Goal: Manage account settings

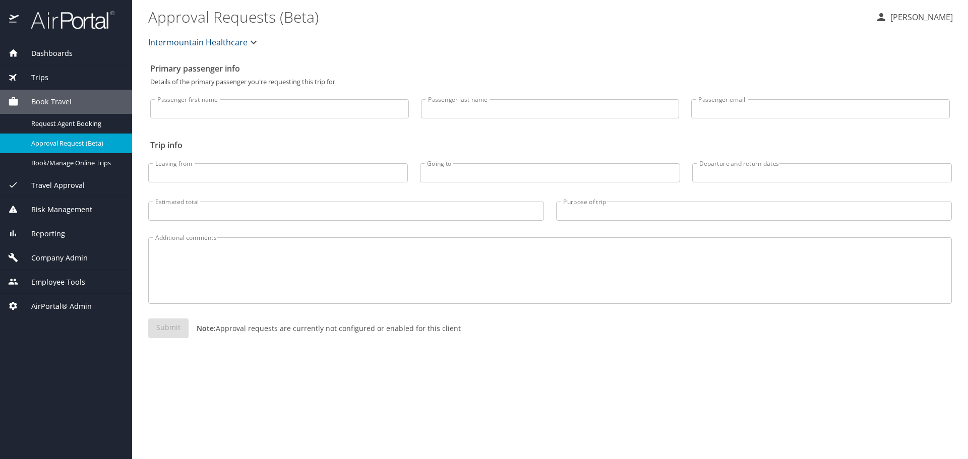
select select "US"
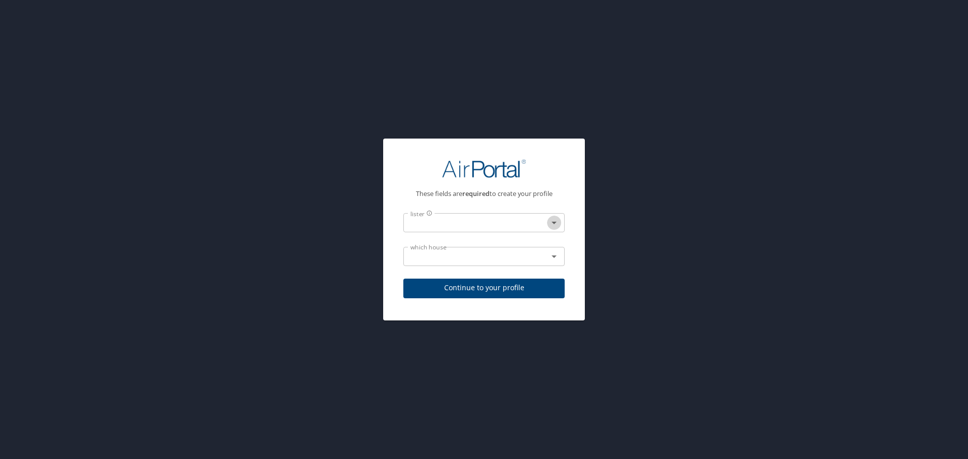
click at [558, 223] on icon "Open" at bounding box center [554, 223] width 12 height 12
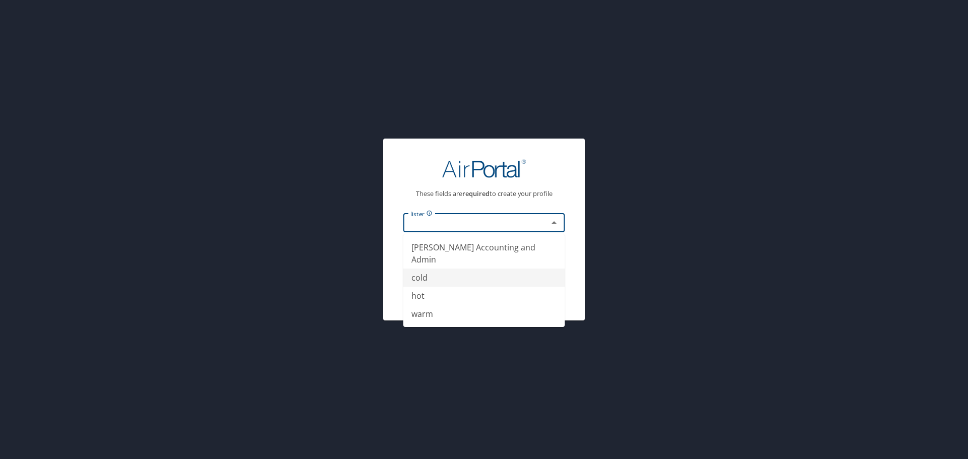
drag, startPoint x: 433, startPoint y: 277, endPoint x: 438, endPoint y: 265, distance: 12.9
click at [433, 276] on li "cold" at bounding box center [484, 278] width 161 height 18
type input "cold"
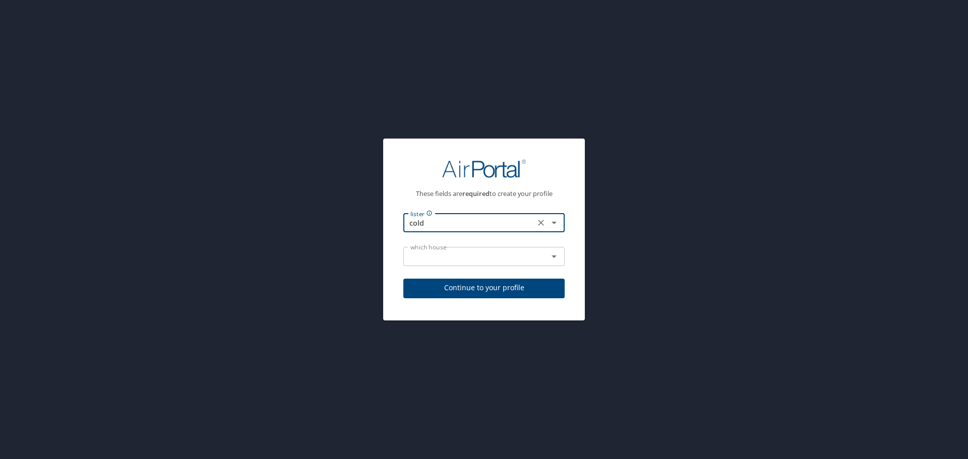
click at [440, 260] on input "text" at bounding box center [470, 256] width 126 height 13
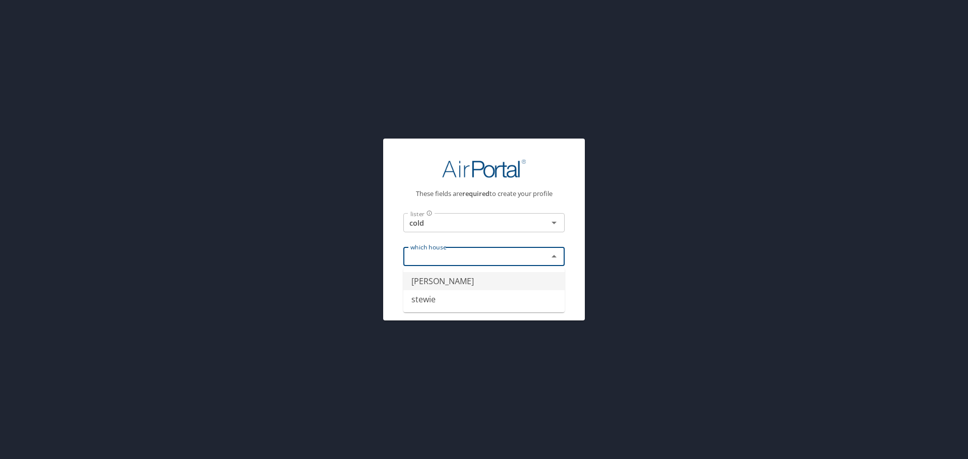
click at [432, 279] on li "griffin" at bounding box center [484, 281] width 161 height 18
type input "griffin"
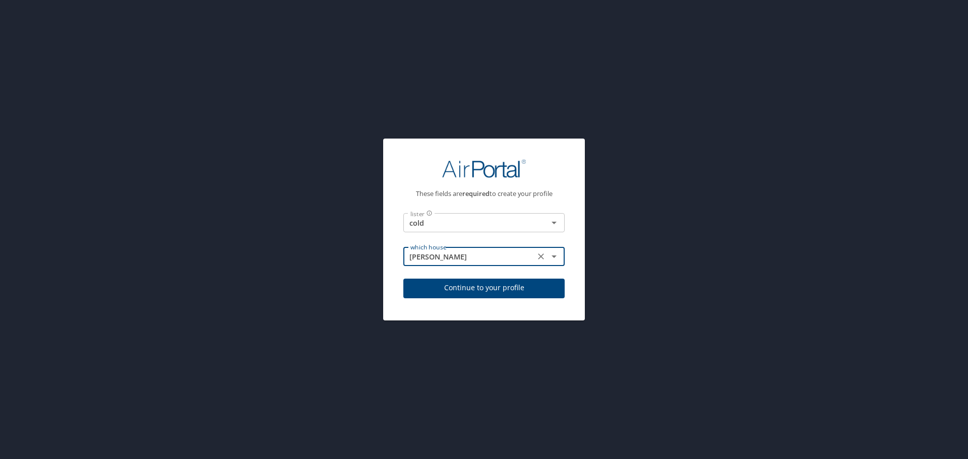
click at [431, 284] on span "Continue to your profile" at bounding box center [484, 288] width 145 height 13
select select "US"
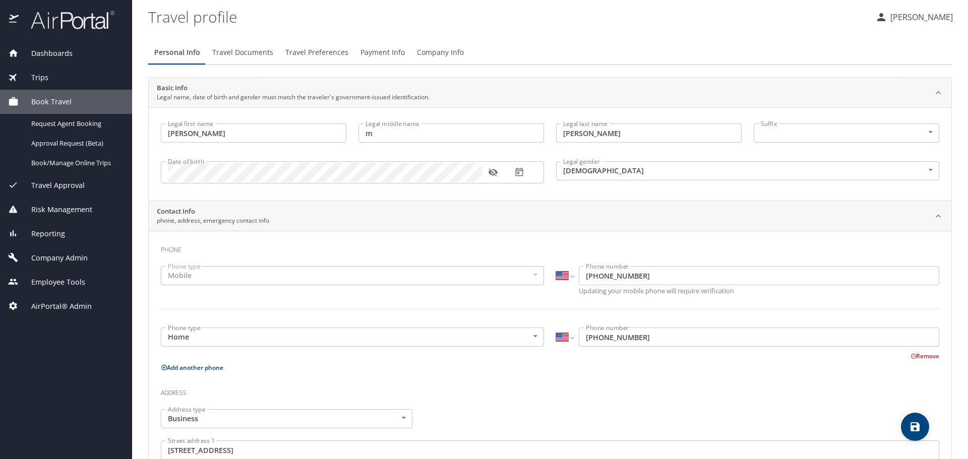
click at [60, 256] on span "Company Admin" at bounding box center [53, 258] width 69 height 11
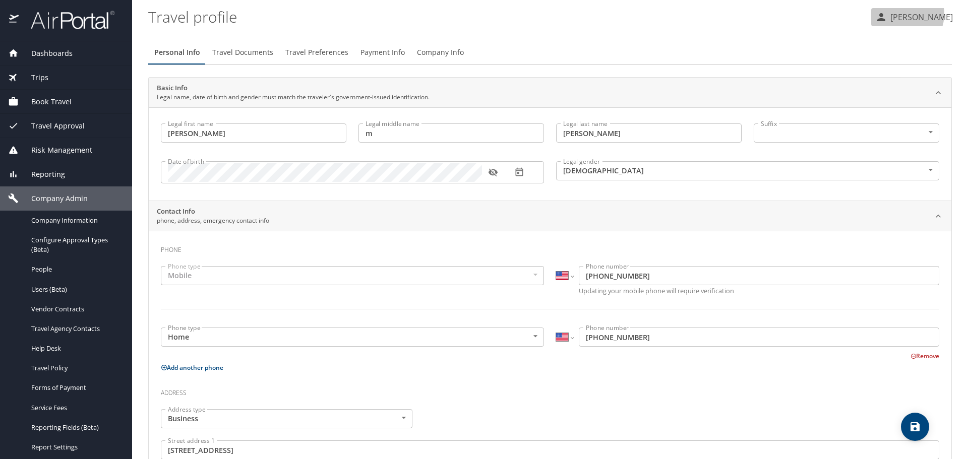
click at [911, 14] on p "Kyle Casazza" at bounding box center [921, 17] width 66 height 12
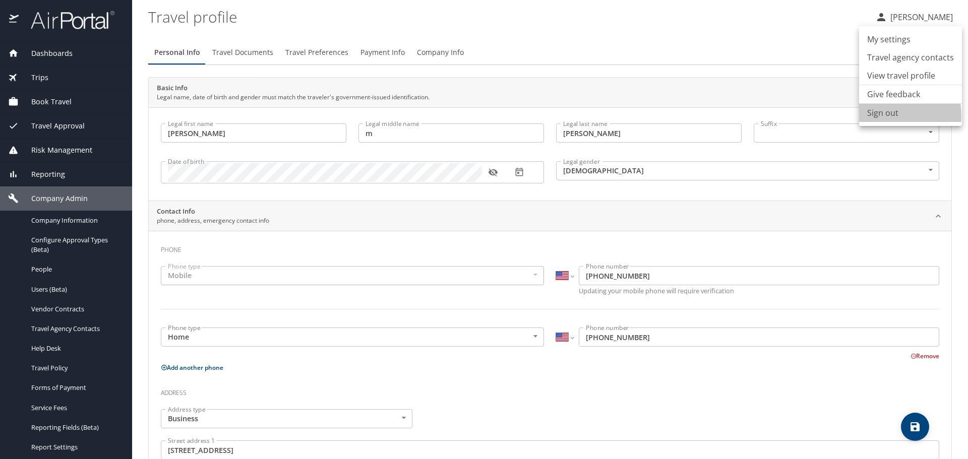
click at [871, 117] on li "Sign out" at bounding box center [910, 113] width 103 height 18
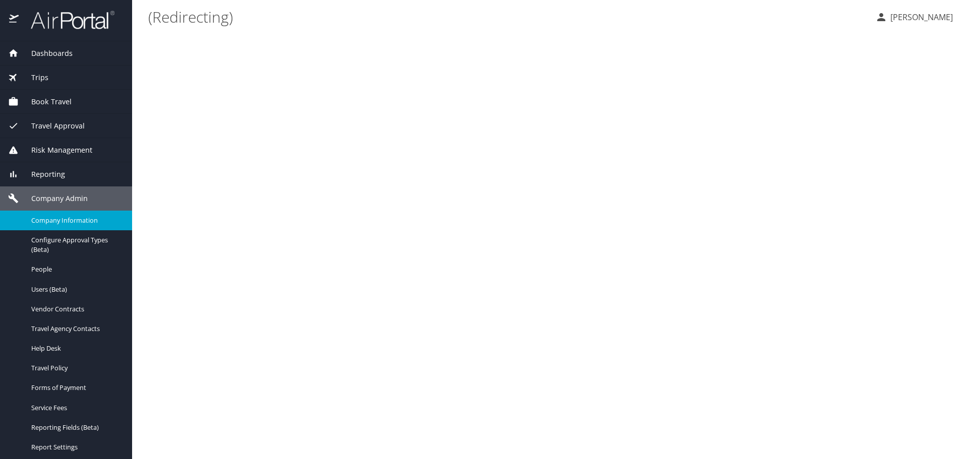
select select "US"
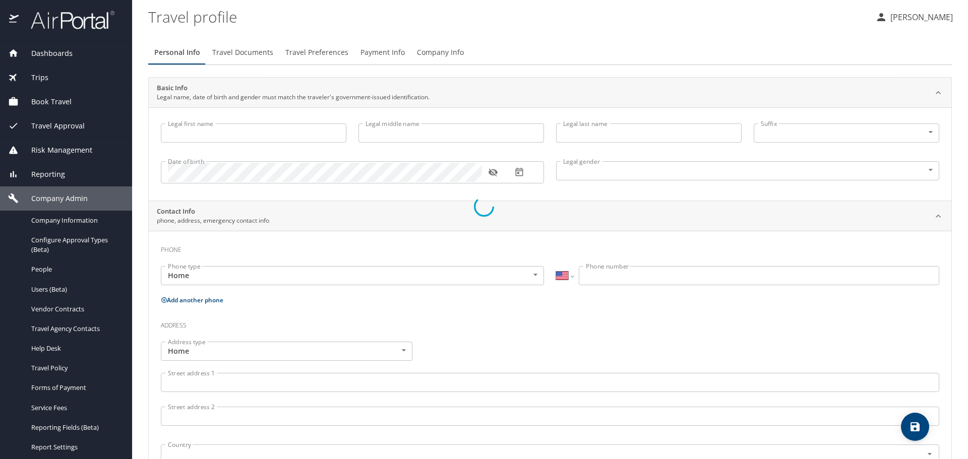
type input "Kyle"
type input "m"
type input "Casazza"
type input "Male"
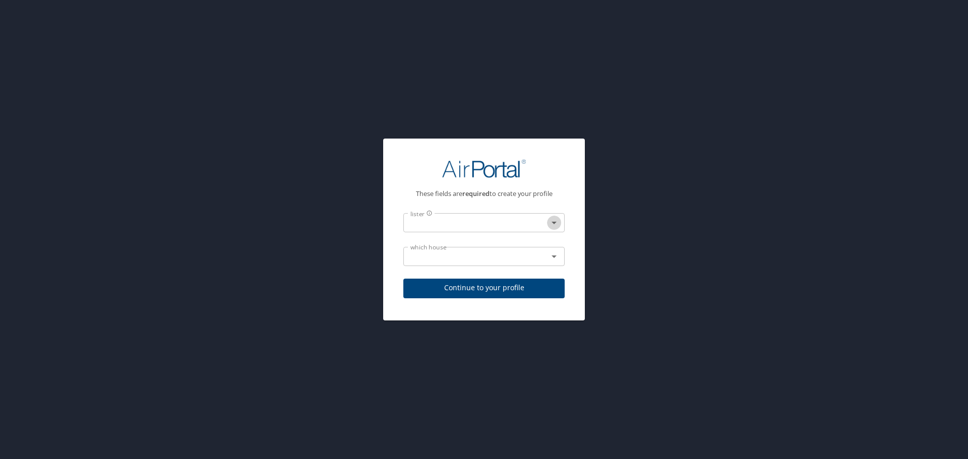
click at [552, 222] on icon "Open" at bounding box center [554, 223] width 12 height 12
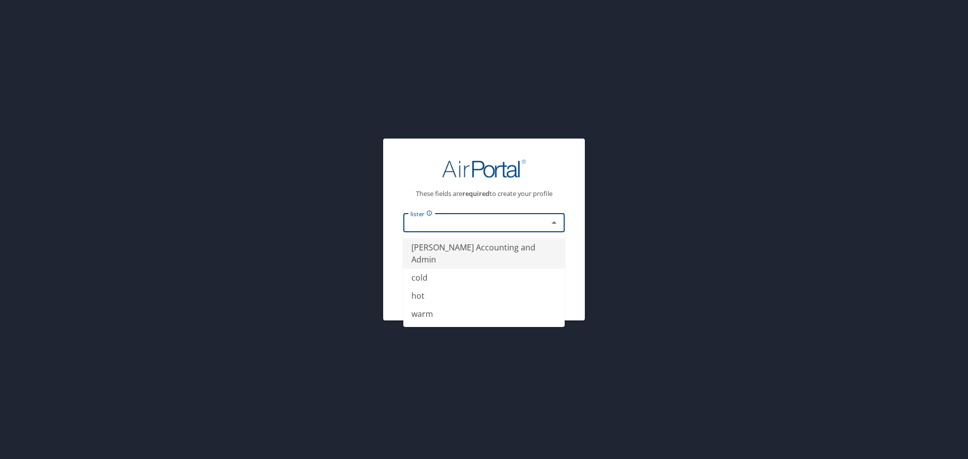
click at [432, 258] on li "Christopherson Accounting and Admin" at bounding box center [484, 254] width 161 height 30
type input "Christopherson Accounting and Admin"
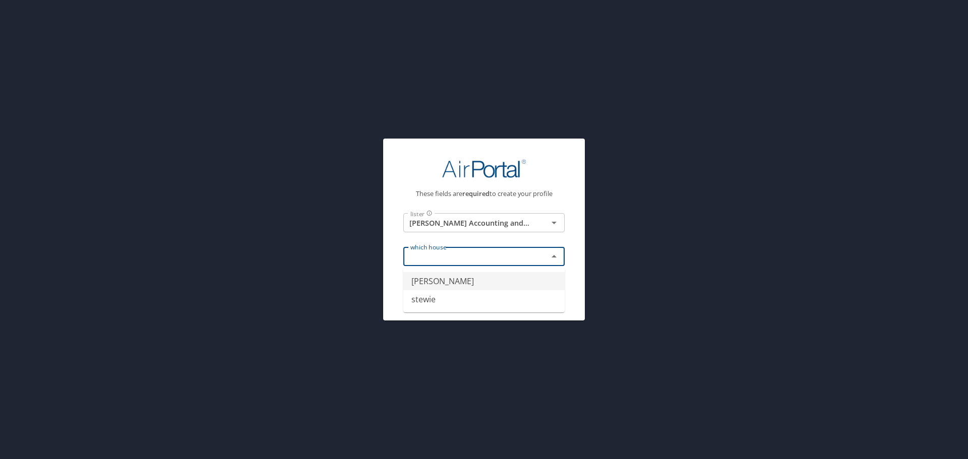
click at [434, 258] on input "text" at bounding box center [470, 256] width 126 height 13
click at [433, 278] on li "[PERSON_NAME]" at bounding box center [484, 281] width 161 height 18
type input "[PERSON_NAME]"
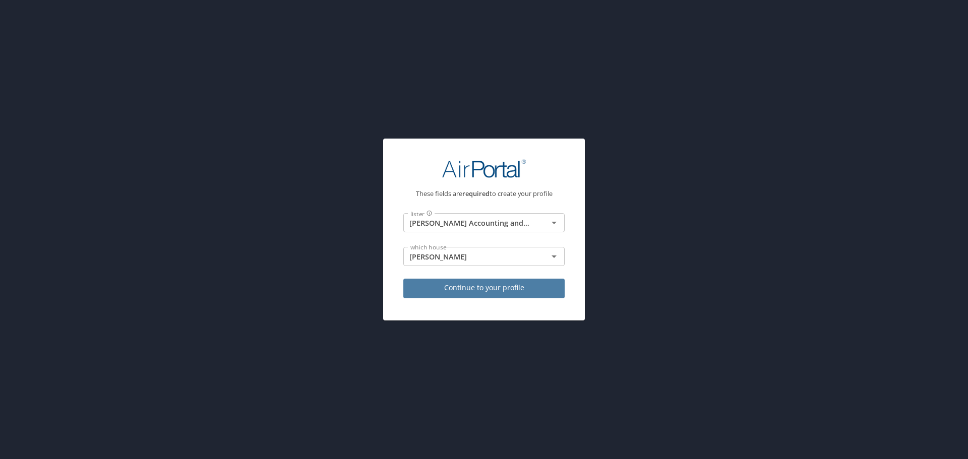
click at [450, 290] on span "Continue to your profile" at bounding box center [484, 288] width 145 height 13
select select "US"
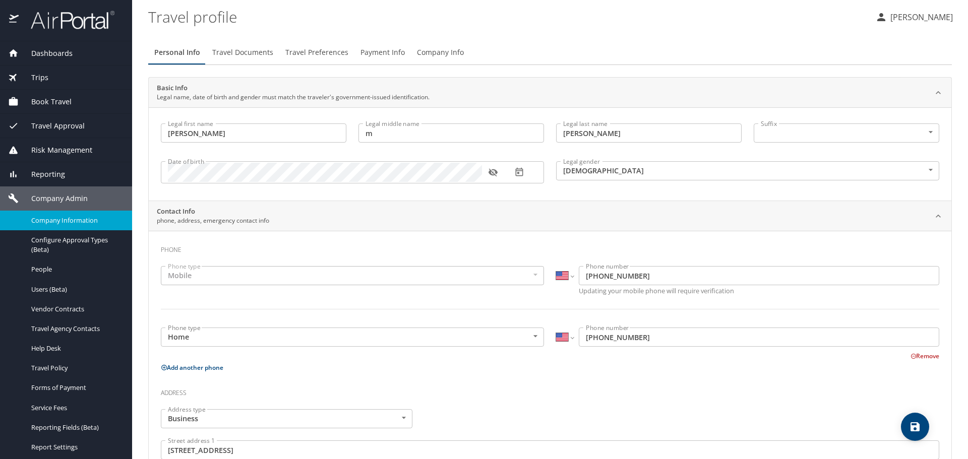
click at [68, 217] on span "Company Information" at bounding box center [75, 221] width 89 height 10
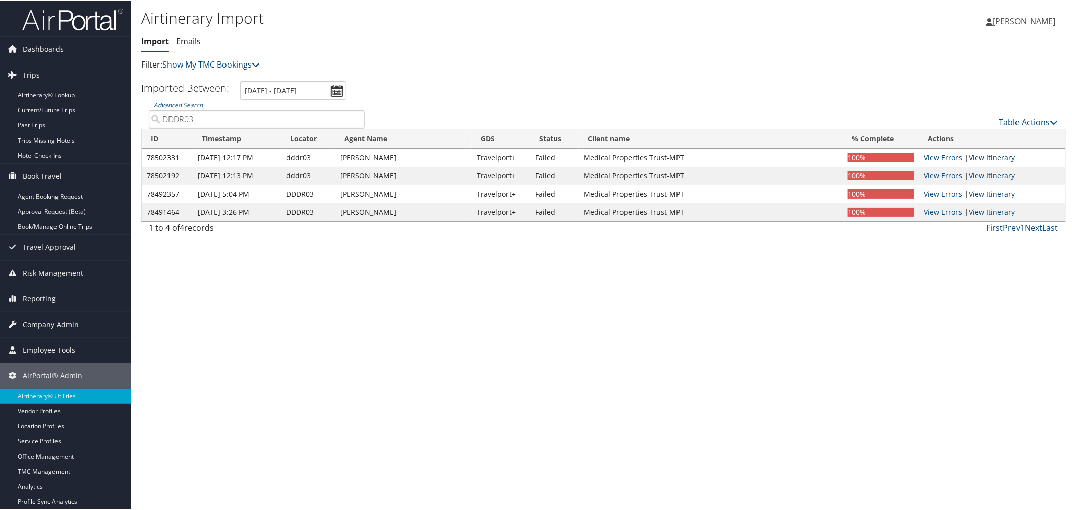
click at [996, 157] on link "View Itinerary" at bounding box center [992, 157] width 46 height 10
click at [952, 156] on link "View Errors" at bounding box center [943, 157] width 38 height 10
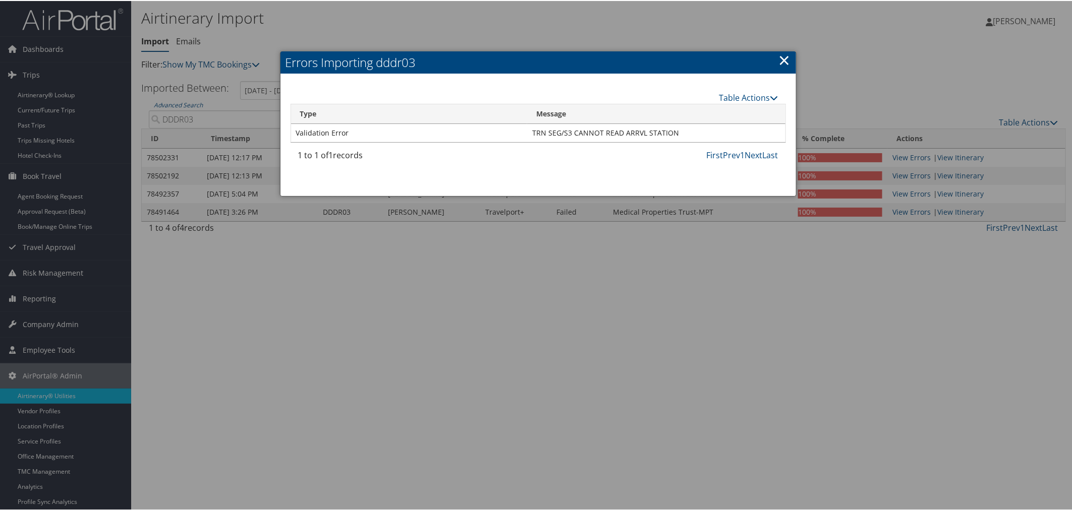
click at [779, 58] on link "×" at bounding box center [785, 59] width 12 height 20
